Goal: Task Accomplishment & Management: Use online tool/utility

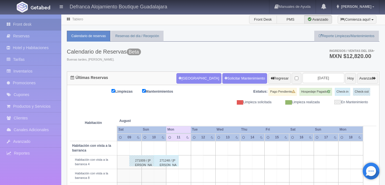
scroll to position [63, 0]
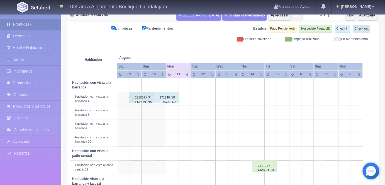
click at [166, 99] on div "271248 / [PERSON_NAME]" at bounding box center [166, 97] width 25 height 11
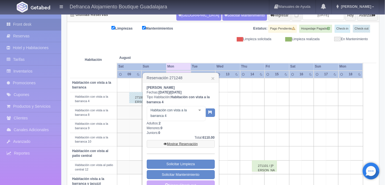
click at [182, 143] on link "Mostrar Reservación" at bounding box center [181, 144] width 68 height 8
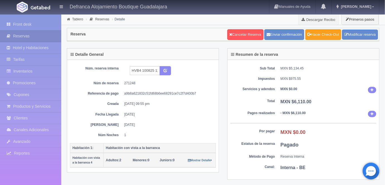
click at [322, 34] on link "Hacer Check-Out" at bounding box center [323, 34] width 36 height 11
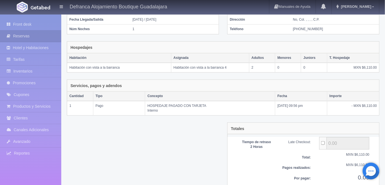
scroll to position [81, 0]
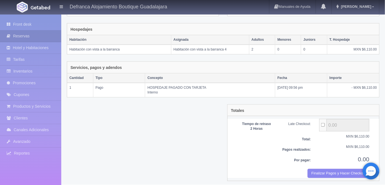
click at [329, 170] on button "Finalizar Pagos y Hacer Checkout" at bounding box center [339, 173] width 62 height 9
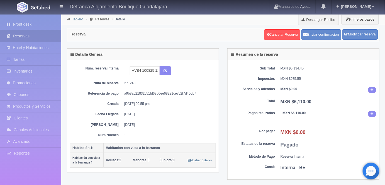
click at [76, 19] on link "Tablero" at bounding box center [77, 19] width 11 height 4
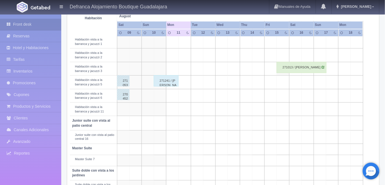
scroll to position [218, 0]
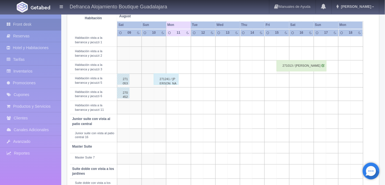
click at [164, 78] on div "271241 / [PERSON_NAME]" at bounding box center [166, 79] width 25 height 11
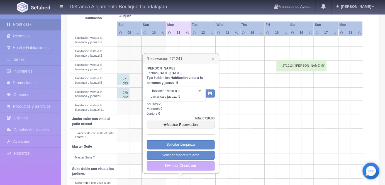
click at [177, 125] on link "Mostrar Reservación" at bounding box center [181, 125] width 68 height 8
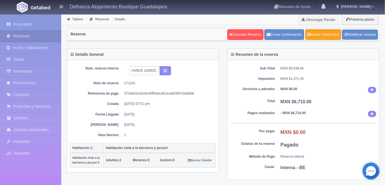
click at [326, 34] on link "Hacer Check-Out" at bounding box center [323, 34] width 36 height 11
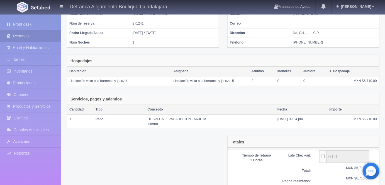
scroll to position [81, 0]
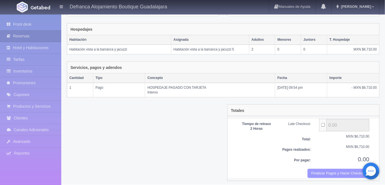
click at [326, 169] on button "Finalizar Pagos y Hacer Checkout" at bounding box center [339, 173] width 62 height 9
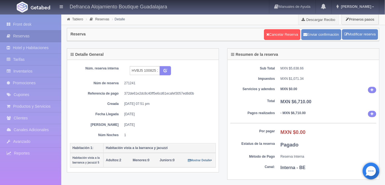
click at [76, 19] on link "Tablero" at bounding box center [77, 19] width 11 height 4
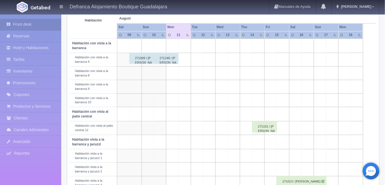
scroll to position [101, 0]
